Goal: Information Seeking & Learning: Understand process/instructions

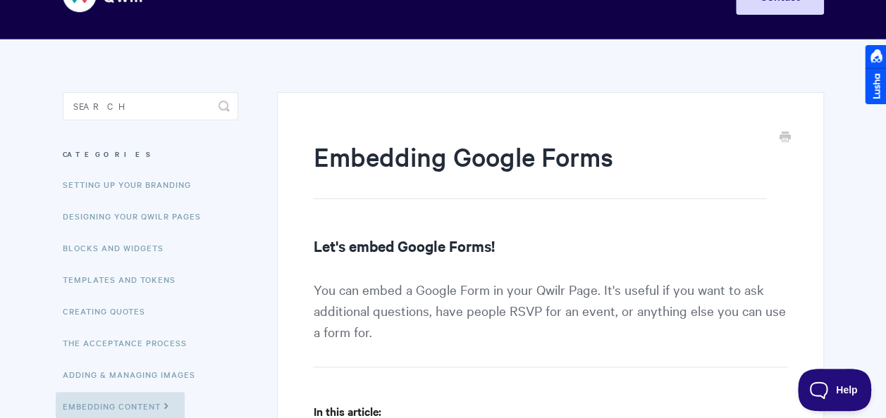
scroll to position [70, 0]
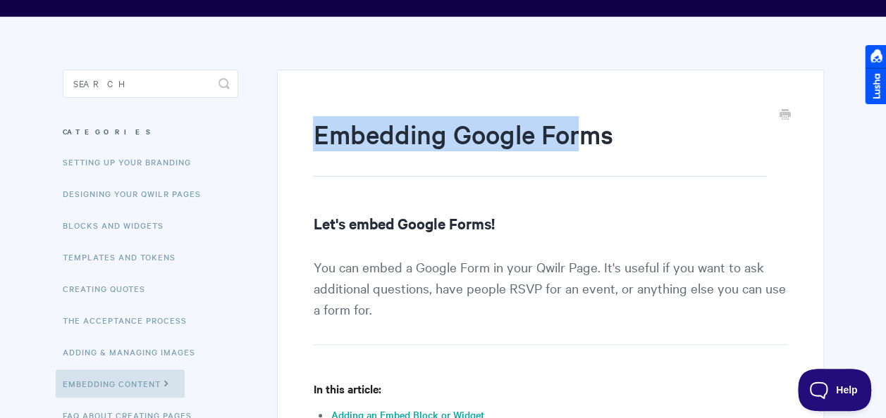
drag, startPoint x: 318, startPoint y: 133, endPoint x: 585, endPoint y: 142, distance: 267.2
click at [585, 142] on h1 "Embedding Google Forms" at bounding box center [539, 146] width 453 height 61
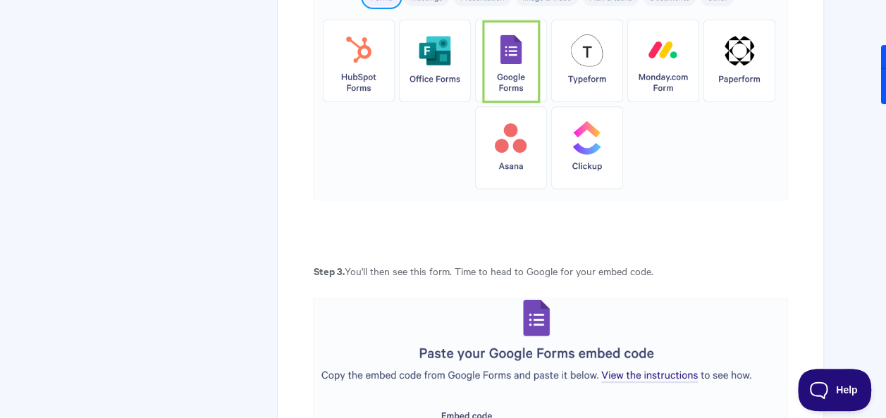
scroll to position [0, 0]
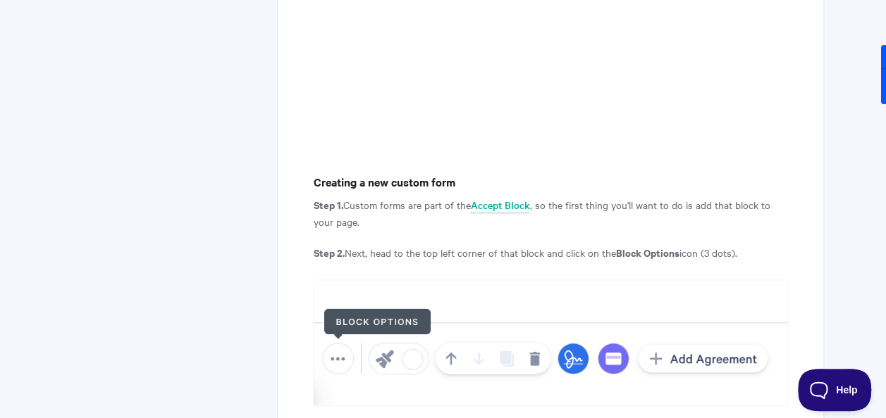
scroll to position [845, 0]
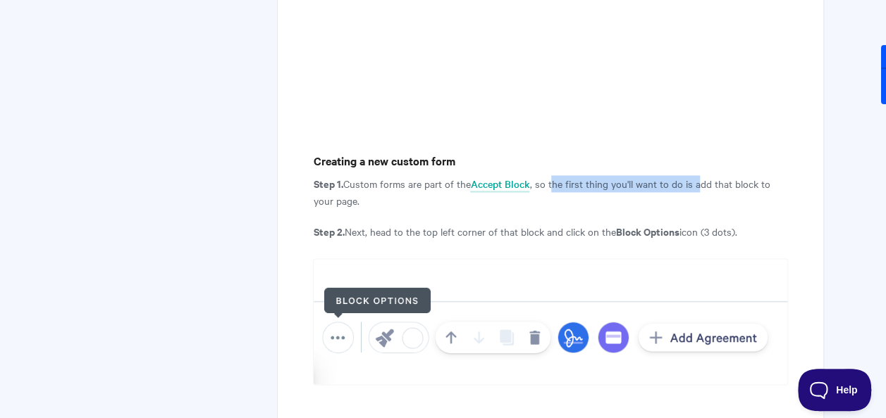
drag, startPoint x: 552, startPoint y: 149, endPoint x: 700, endPoint y: 148, distance: 147.2
click at [700, 175] on p "Step 1. Custom forms are part of the Accept Block , so the first thing you'll w…" at bounding box center [550, 192] width 474 height 34
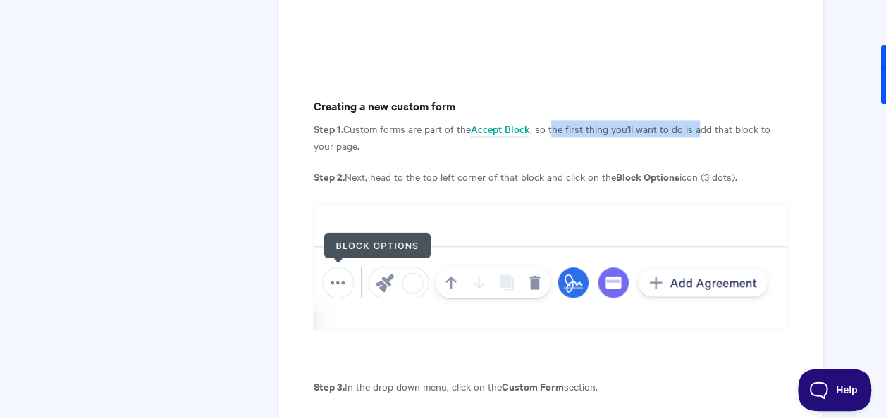
scroll to position [916, 0]
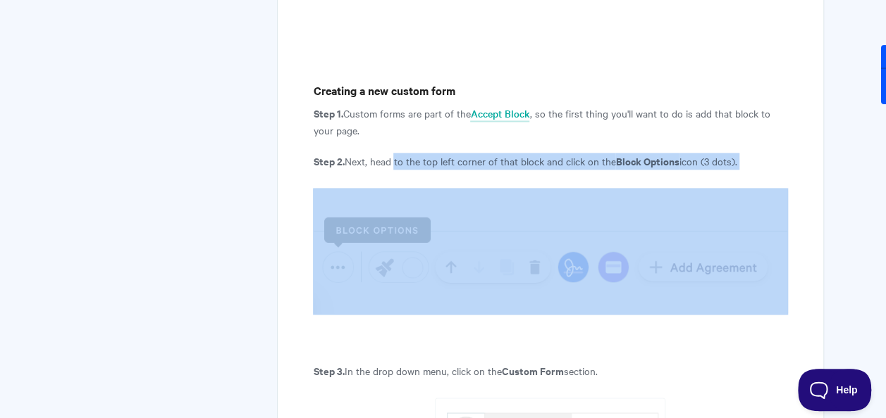
drag, startPoint x: 392, startPoint y: 130, endPoint x: 669, endPoint y: 135, distance: 277.6
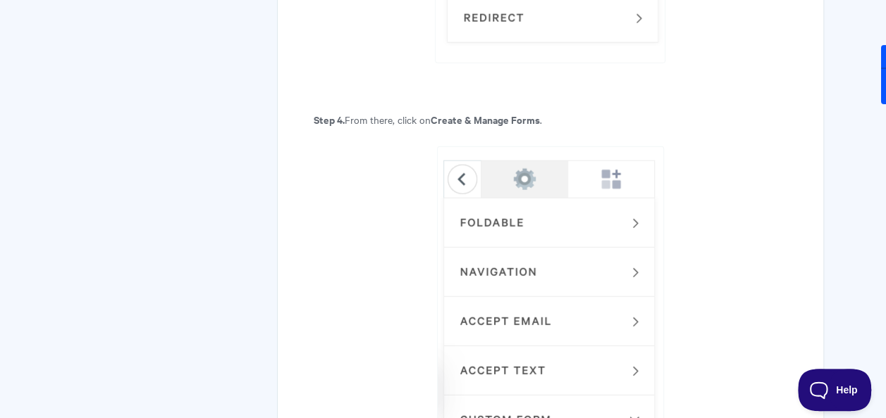
scroll to position [1620, 0]
drag, startPoint x: 375, startPoint y: 85, endPoint x: 545, endPoint y: 89, distance: 170.5
click at [545, 111] on p "Step 4. From there, click on Create & Manage Forms ." at bounding box center [550, 119] width 474 height 17
click at [440, 111] on strong "Create & Manage Forms" at bounding box center [484, 118] width 109 height 15
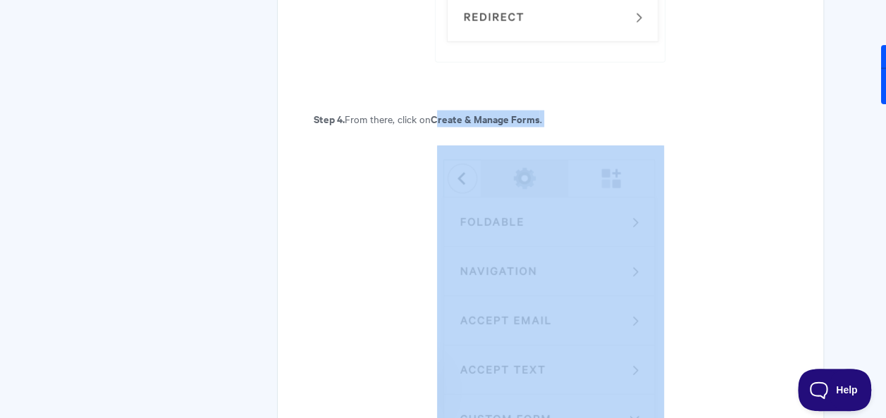
drag, startPoint x: 440, startPoint y: 85, endPoint x: 561, endPoint y: 92, distance: 121.3
drag, startPoint x: 561, startPoint y: 92, endPoint x: 503, endPoint y: 85, distance: 58.2
click at [503, 111] on strong "Create & Manage Forms" at bounding box center [484, 118] width 109 height 15
click at [452, 111] on strong "Create & Manage Forms" at bounding box center [484, 118] width 109 height 15
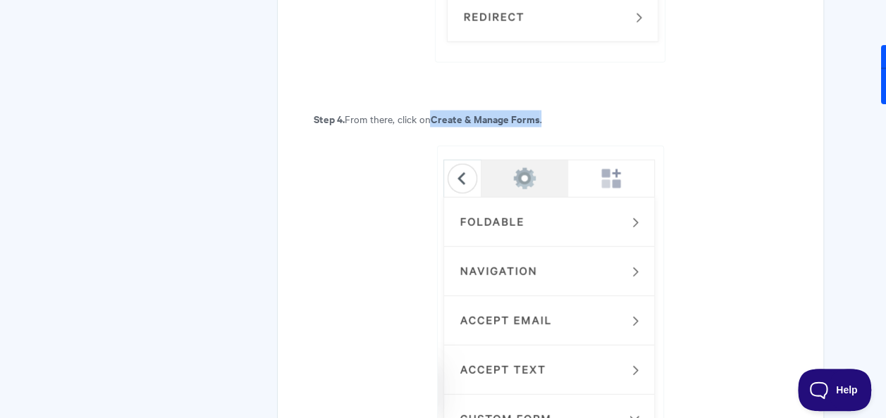
drag, startPoint x: 436, startPoint y: 80, endPoint x: 552, endPoint y: 87, distance: 116.4
click at [552, 111] on p "Step 4. From there, click on Create & Manage Forms ." at bounding box center [550, 119] width 474 height 17
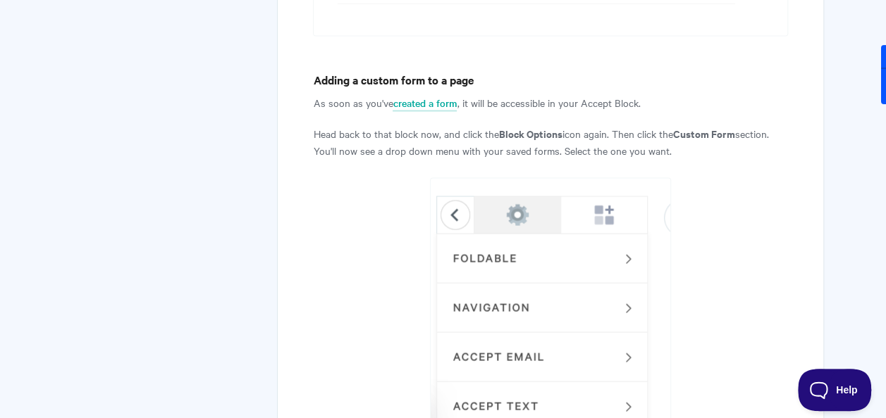
scroll to position [3804, 0]
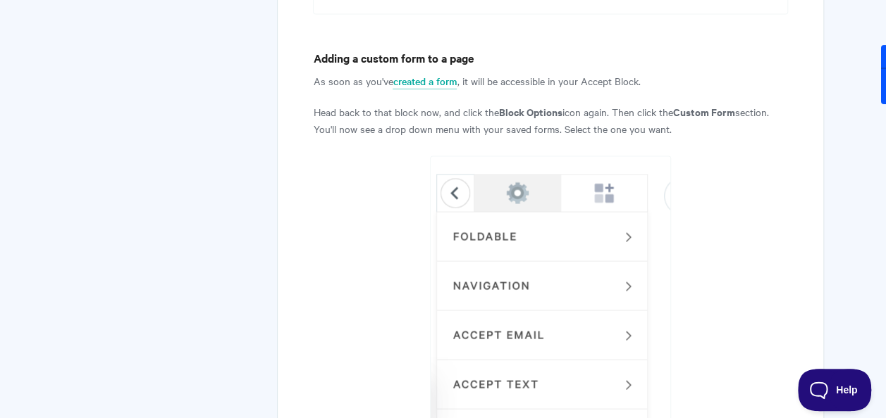
drag, startPoint x: 344, startPoint y: 76, endPoint x: 737, endPoint y: 99, distance: 393.0
click at [737, 104] on p "Head back to that block now, and click the Block Options icon again. Then click…" at bounding box center [550, 121] width 474 height 34
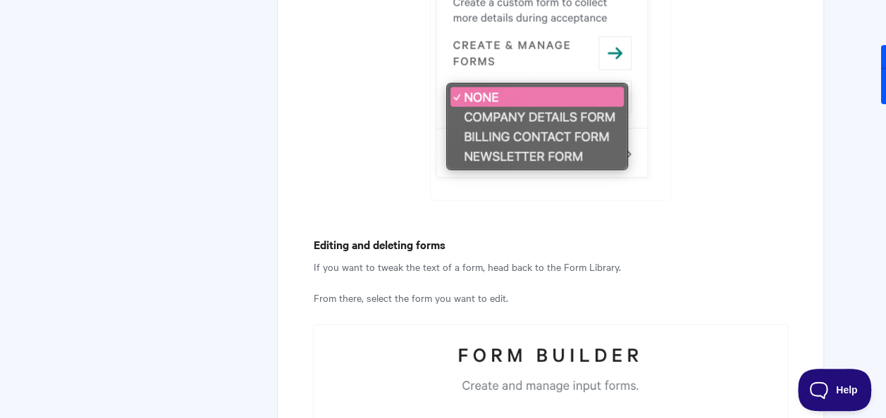
scroll to position [4297, 0]
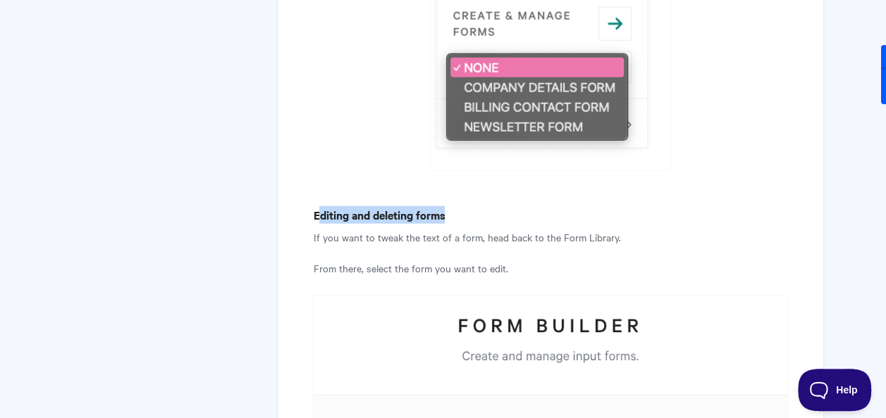
drag, startPoint x: 316, startPoint y: 181, endPoint x: 455, endPoint y: 185, distance: 138.8
click at [455, 206] on h4 "Editing and deleting forms" at bounding box center [550, 215] width 474 height 18
click at [344, 206] on h4 "Editing and deleting forms" at bounding box center [550, 215] width 474 height 18
drag, startPoint x: 314, startPoint y: 176, endPoint x: 418, endPoint y: 181, distance: 103.7
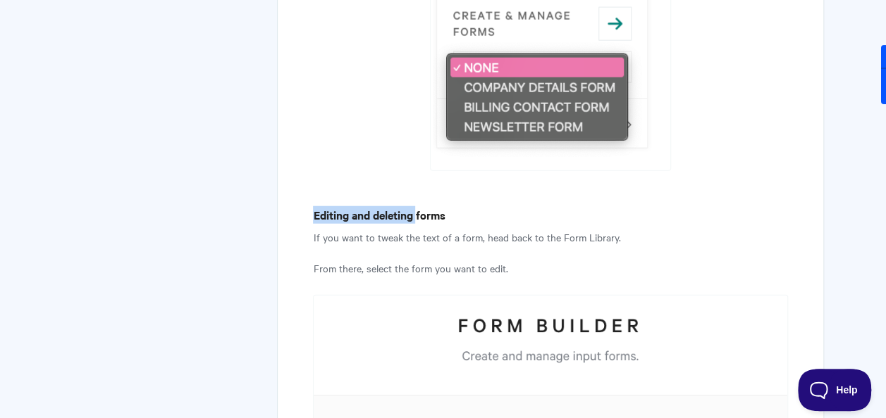
click at [418, 206] on h4 "Editing and deleting forms" at bounding box center [550, 215] width 474 height 18
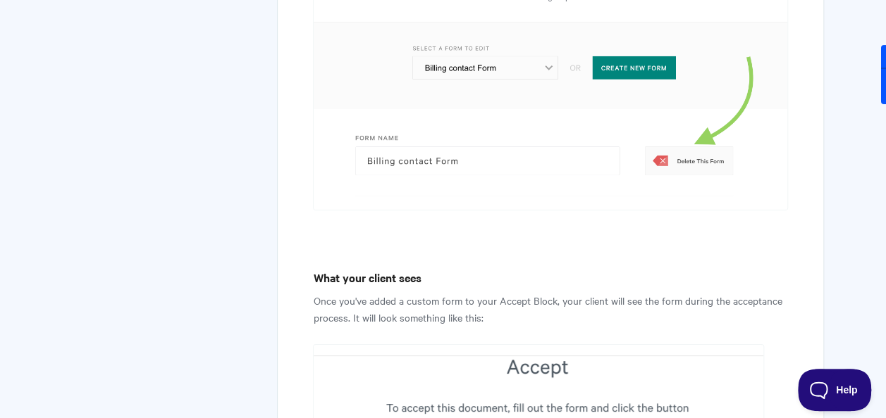
scroll to position [5213, 0]
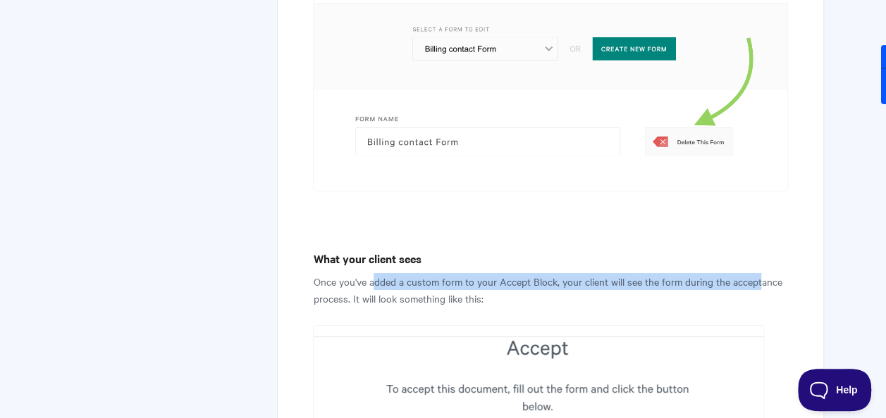
drag, startPoint x: 375, startPoint y: 193, endPoint x: 759, endPoint y: 195, distance: 383.9
click at [759, 273] on p "Once you've added a custom form to your Accept Block, your client will see the …" at bounding box center [550, 290] width 474 height 34
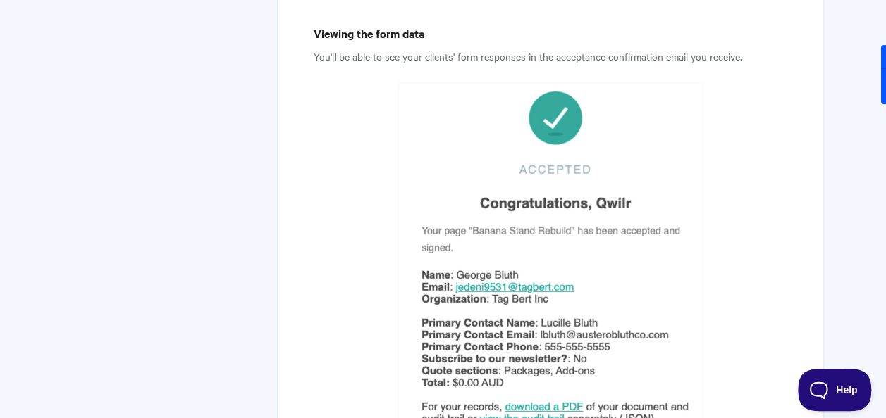
scroll to position [6833, 0]
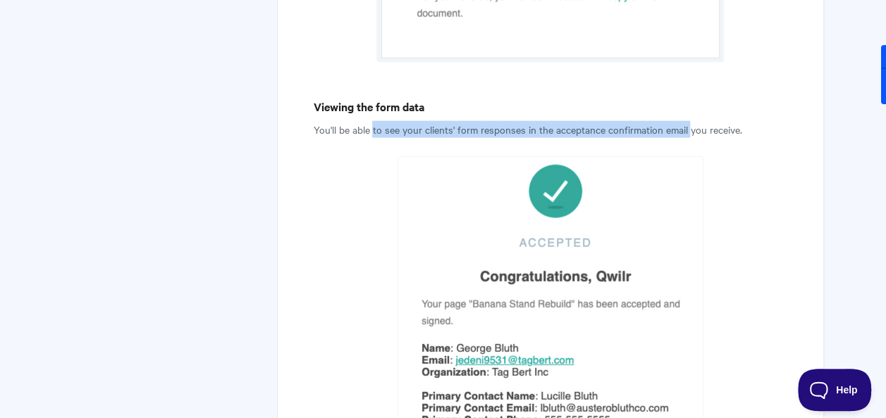
drag, startPoint x: 375, startPoint y: 45, endPoint x: 690, endPoint y: 37, distance: 315.0
click at [690, 121] on p "You'll be able to see your clients' form responses in the acceptance confirmati…" at bounding box center [550, 129] width 474 height 17
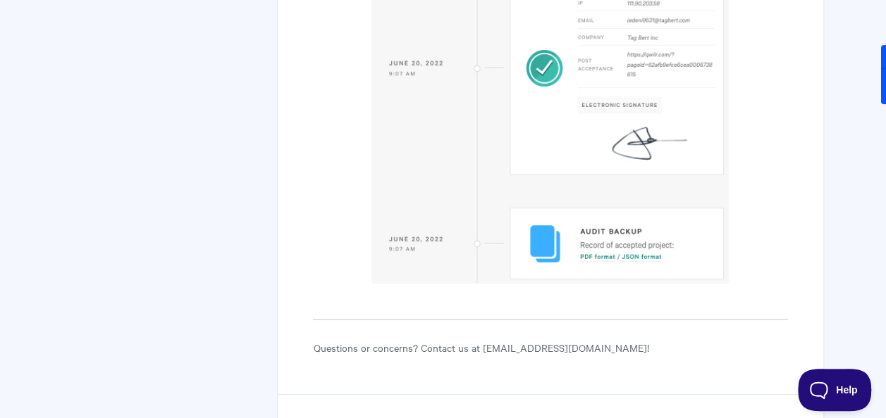
scroll to position [7849, 0]
